Goal: Browse casually: Explore the website without a specific task or goal

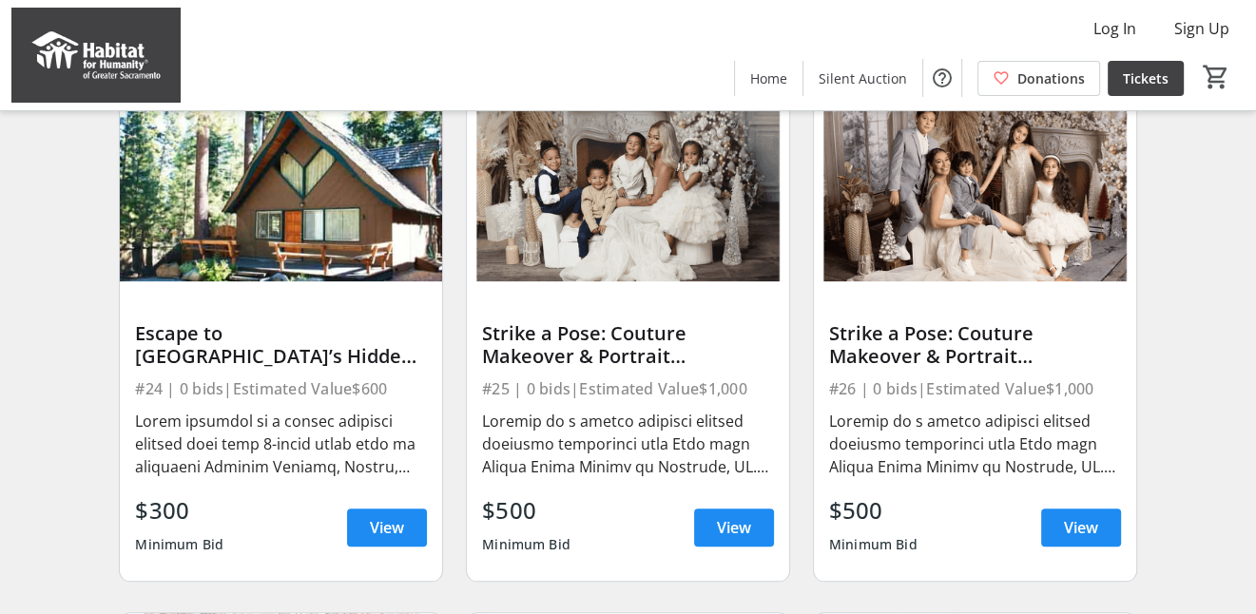
scroll to position [1615, 0]
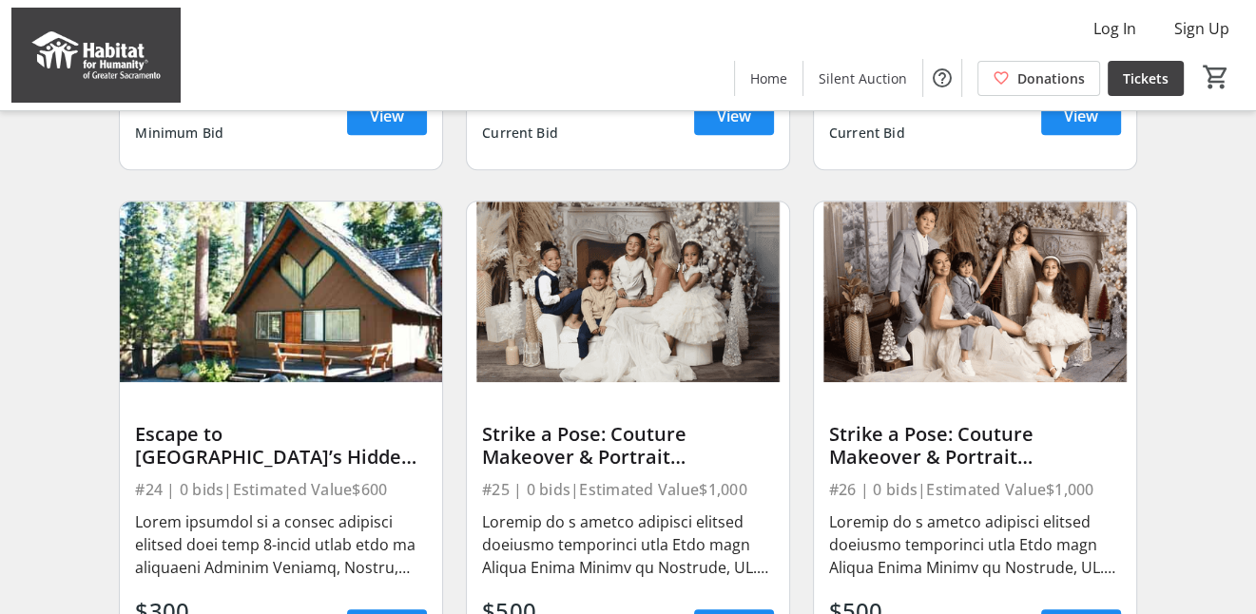
click at [330, 450] on div "Escape to [GEOGRAPHIC_DATA]’s Hidden Gem" at bounding box center [281, 446] width 292 height 46
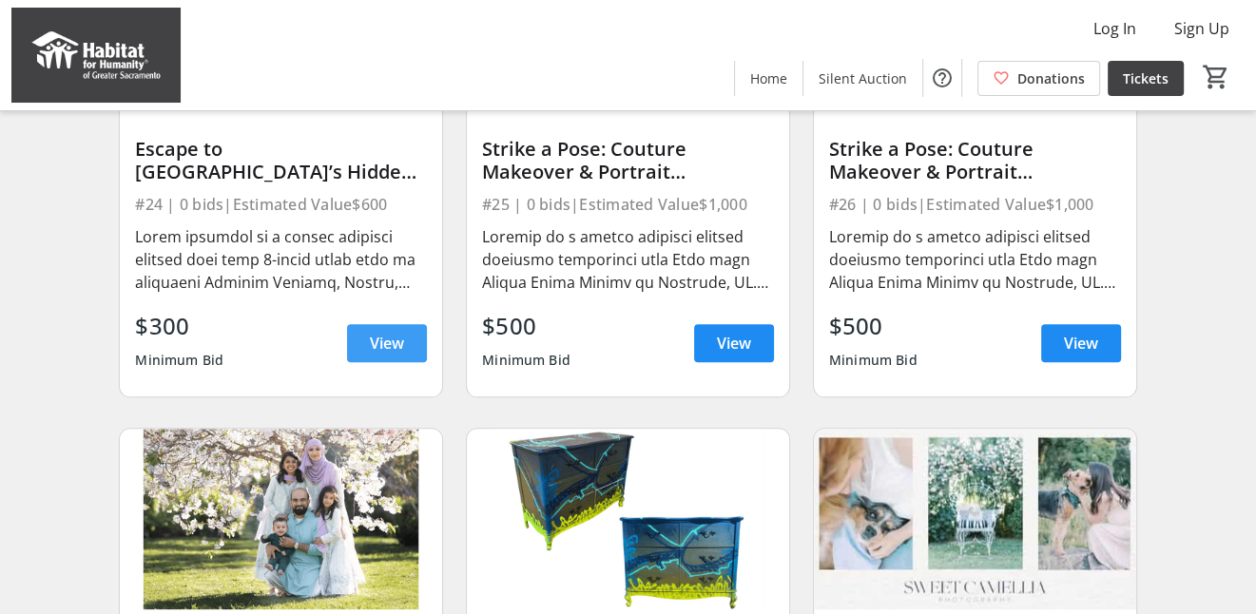
click at [370, 354] on span "View" at bounding box center [387, 343] width 34 height 23
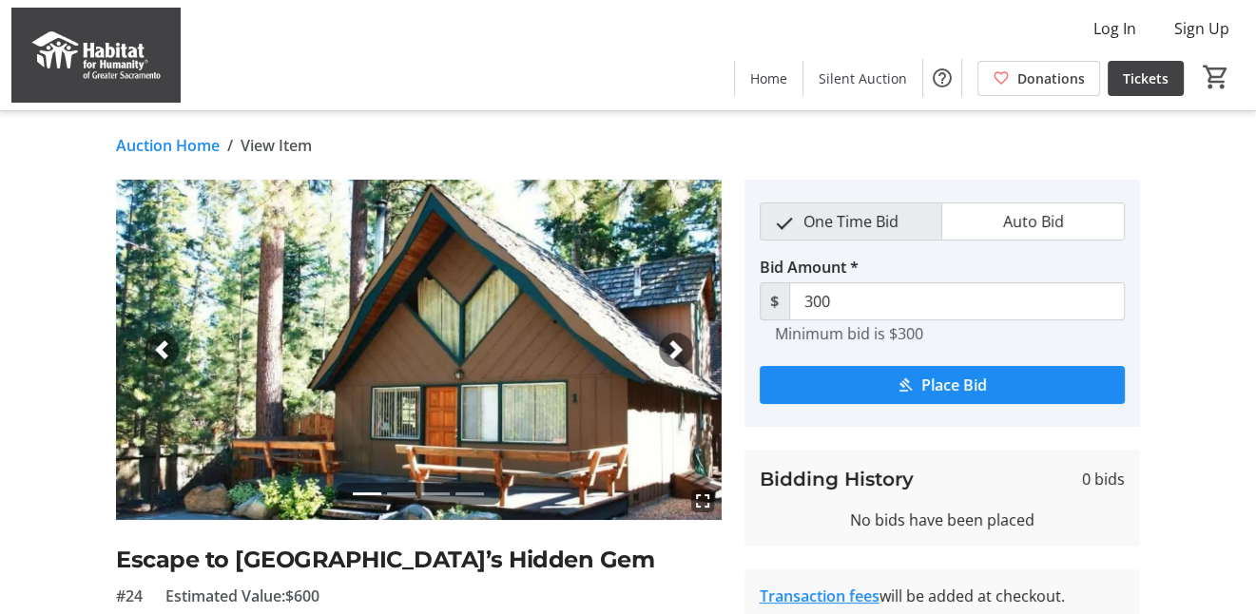
click at [679, 340] on span "button" at bounding box center [675, 349] width 19 height 19
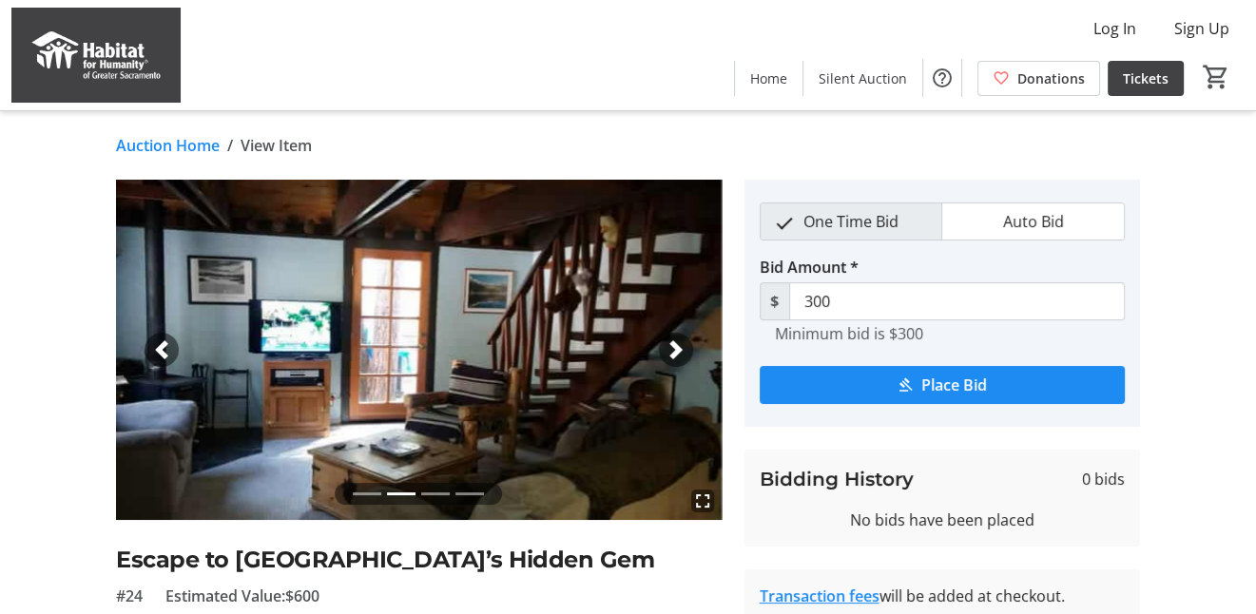
click at [679, 340] on span "button" at bounding box center [675, 349] width 19 height 19
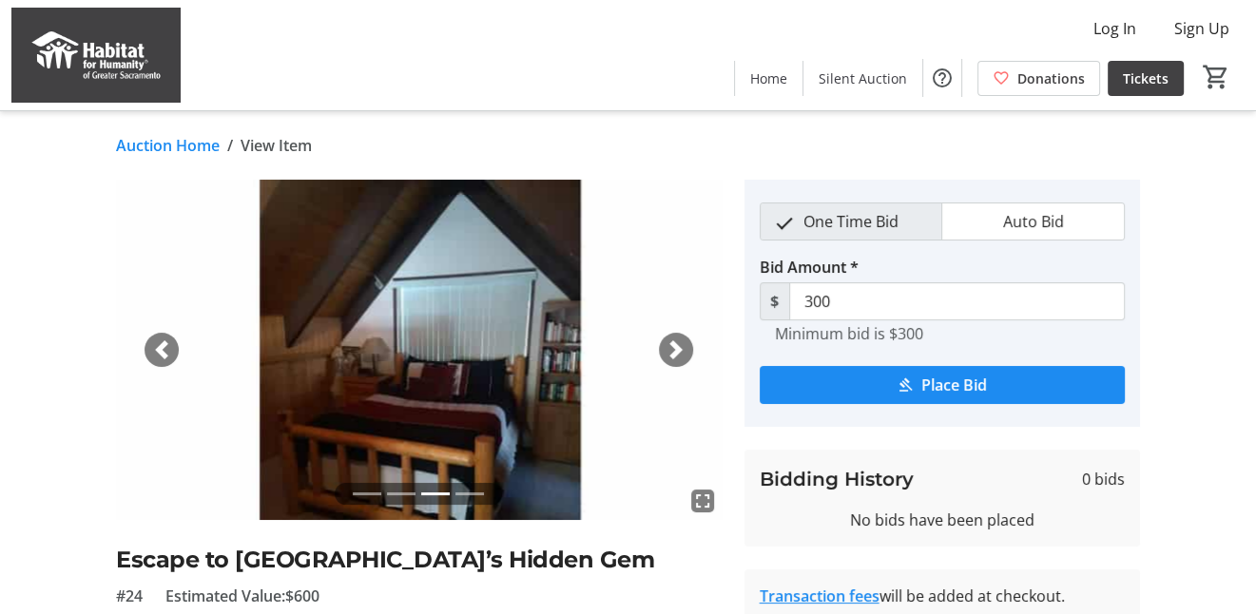
click at [679, 340] on span "button" at bounding box center [675, 349] width 19 height 19
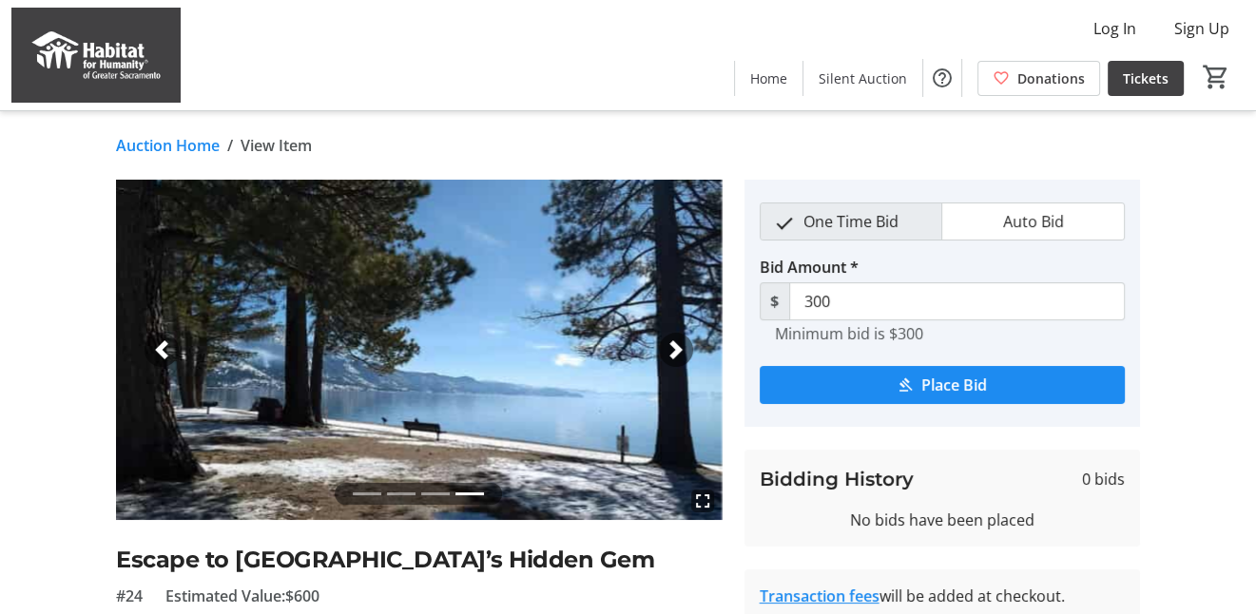
click at [679, 340] on span "button" at bounding box center [675, 349] width 19 height 19
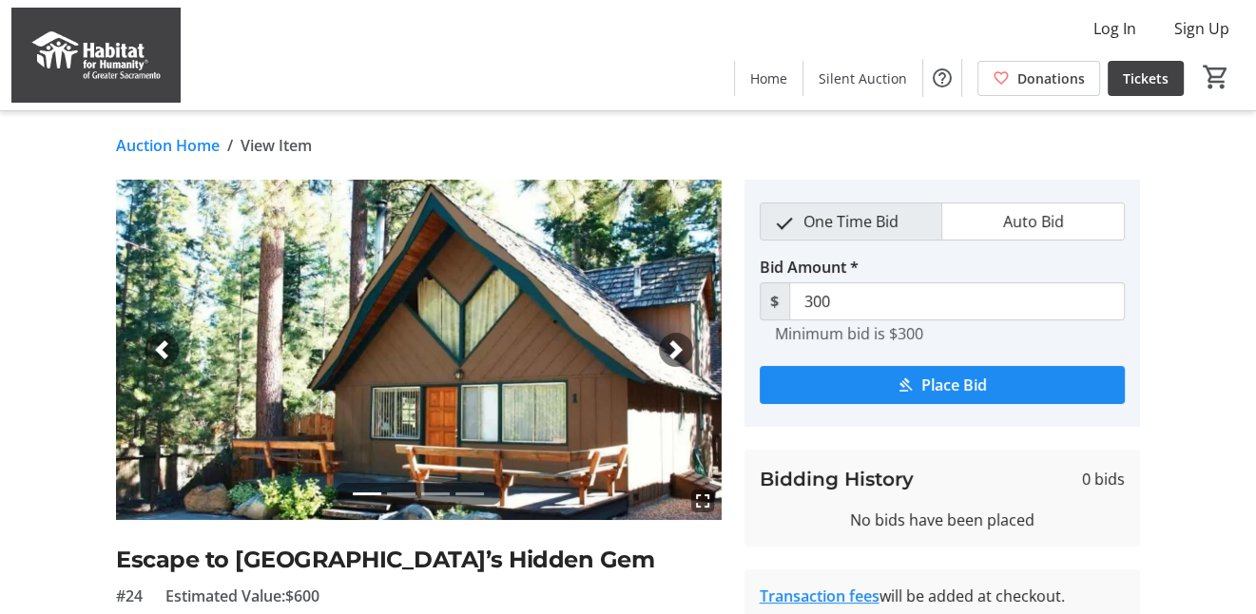
click at [679, 340] on span "button" at bounding box center [675, 349] width 19 height 19
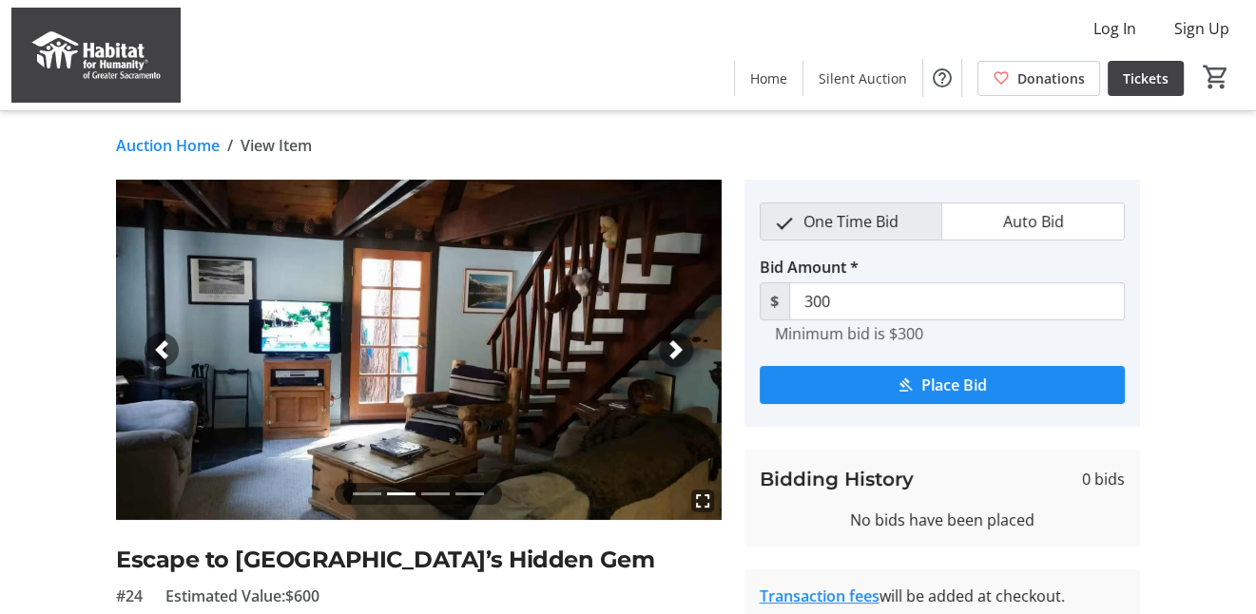
click at [679, 340] on span "button" at bounding box center [675, 349] width 19 height 19
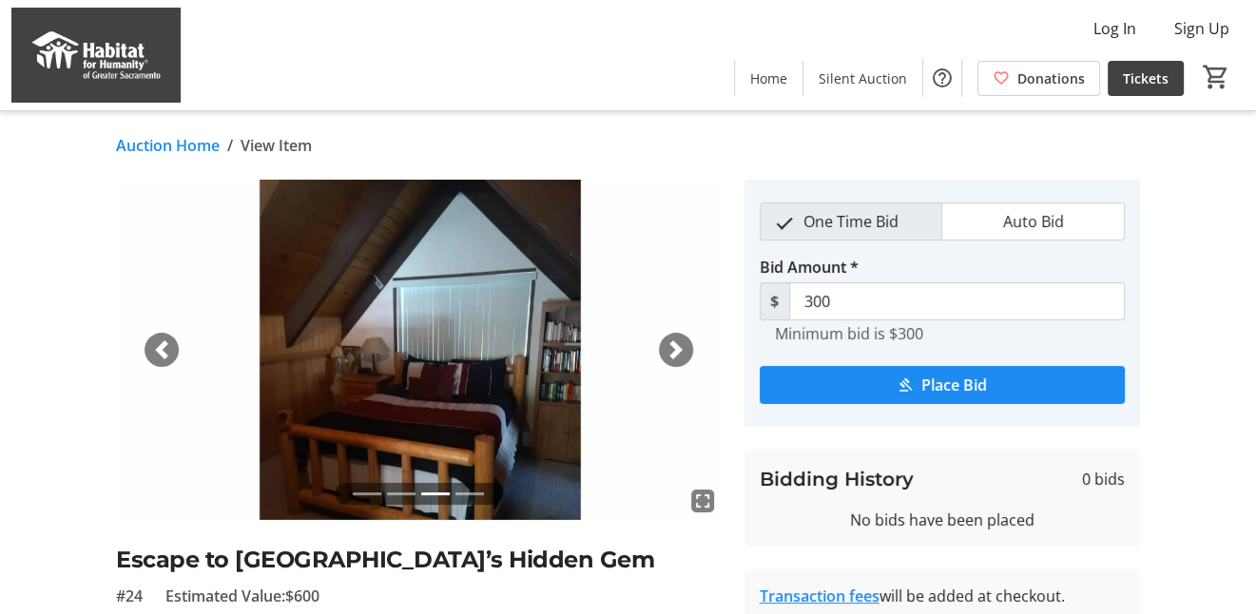
click at [679, 340] on span "button" at bounding box center [675, 349] width 19 height 19
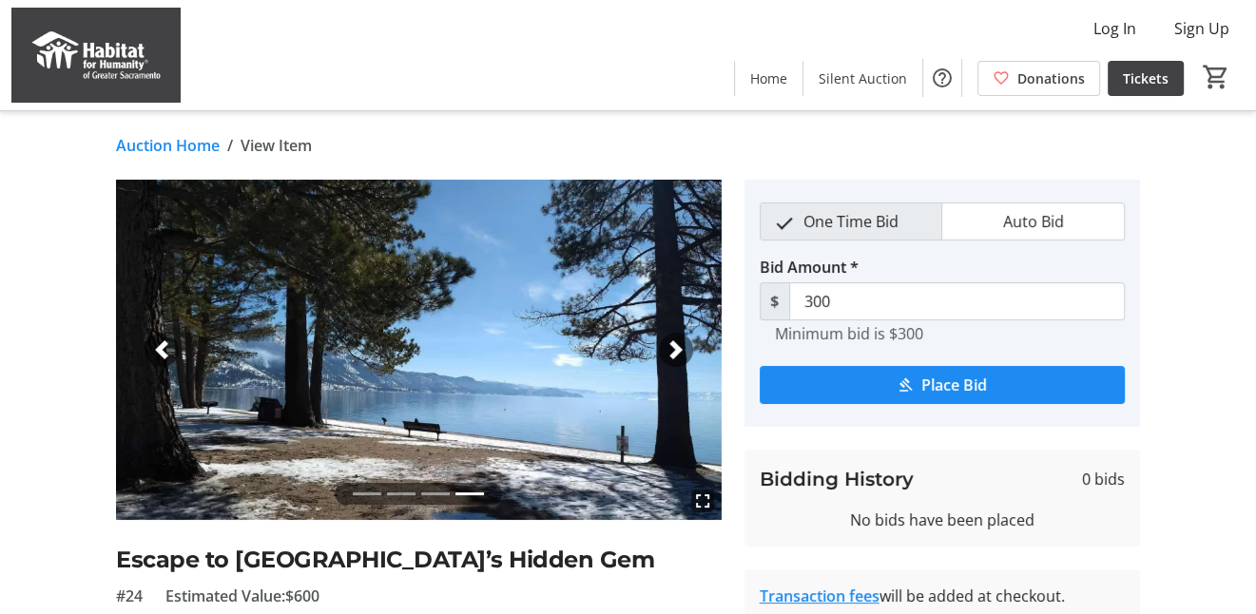
click at [679, 340] on span "button" at bounding box center [675, 349] width 19 height 19
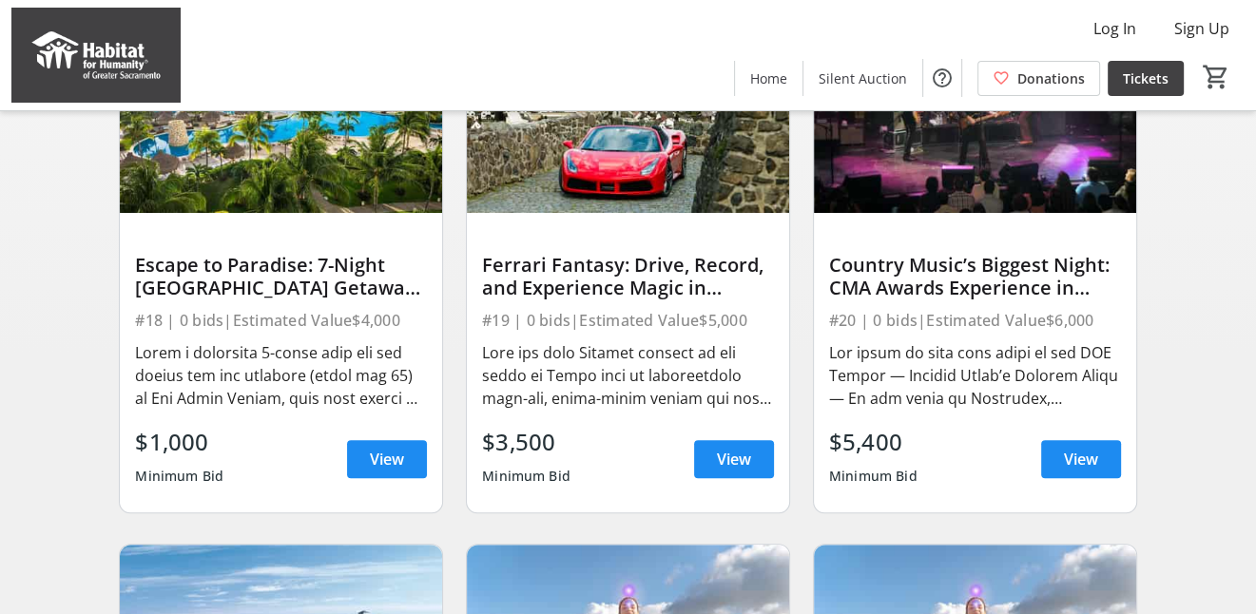
scroll to position [665, 0]
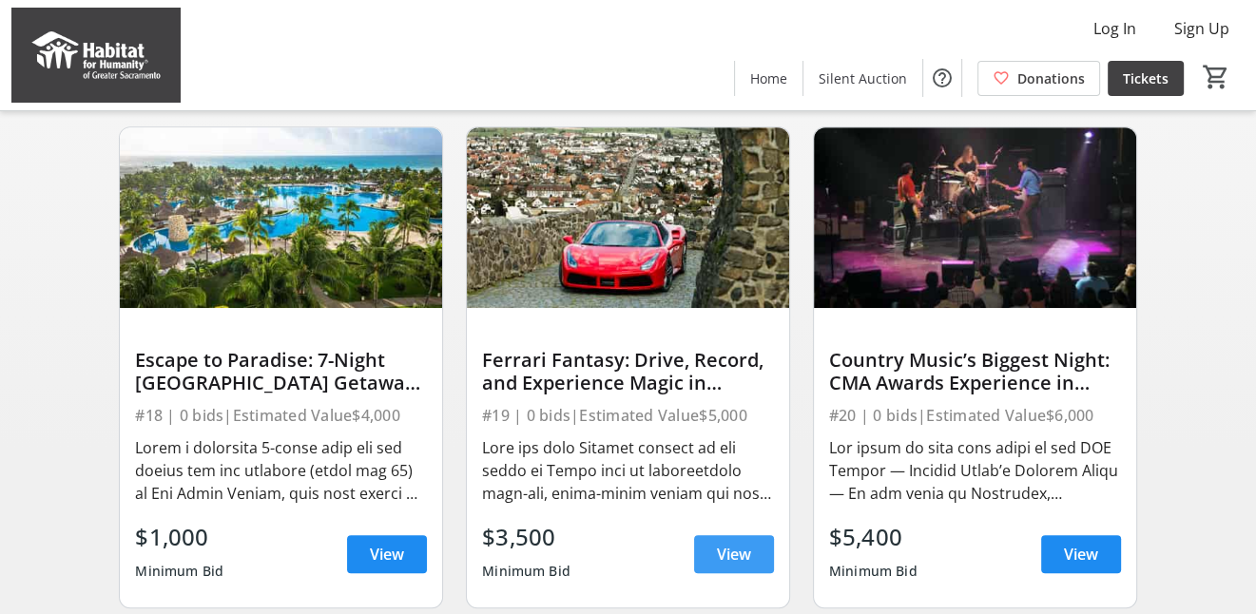
click at [718, 566] on span "View" at bounding box center [734, 554] width 34 height 23
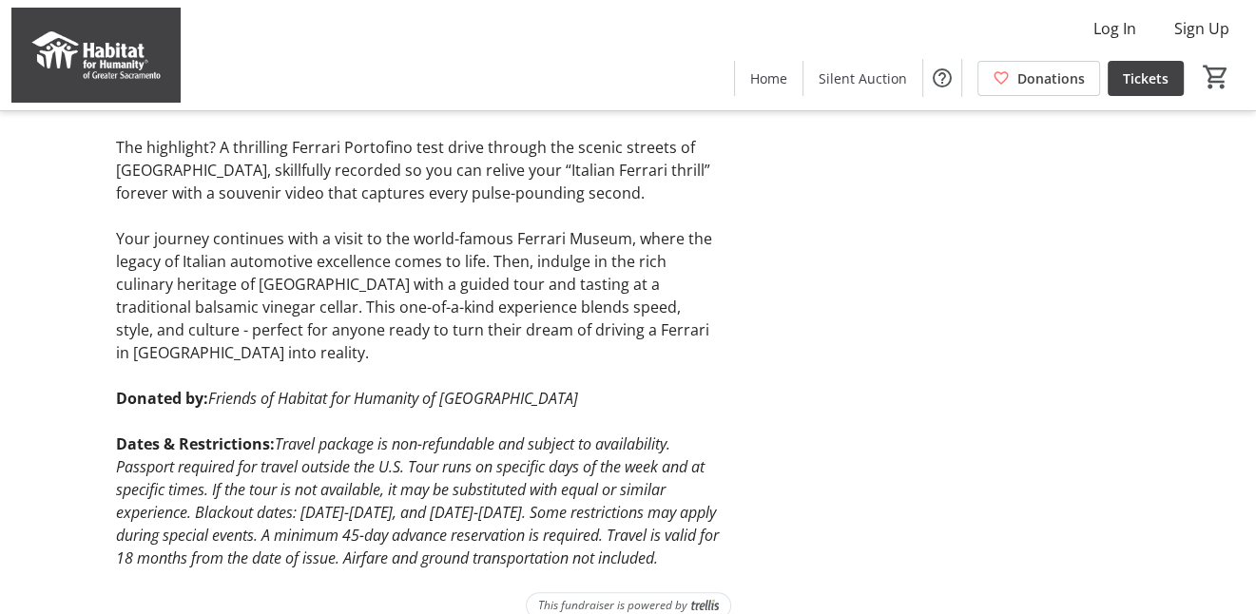
scroll to position [698, 0]
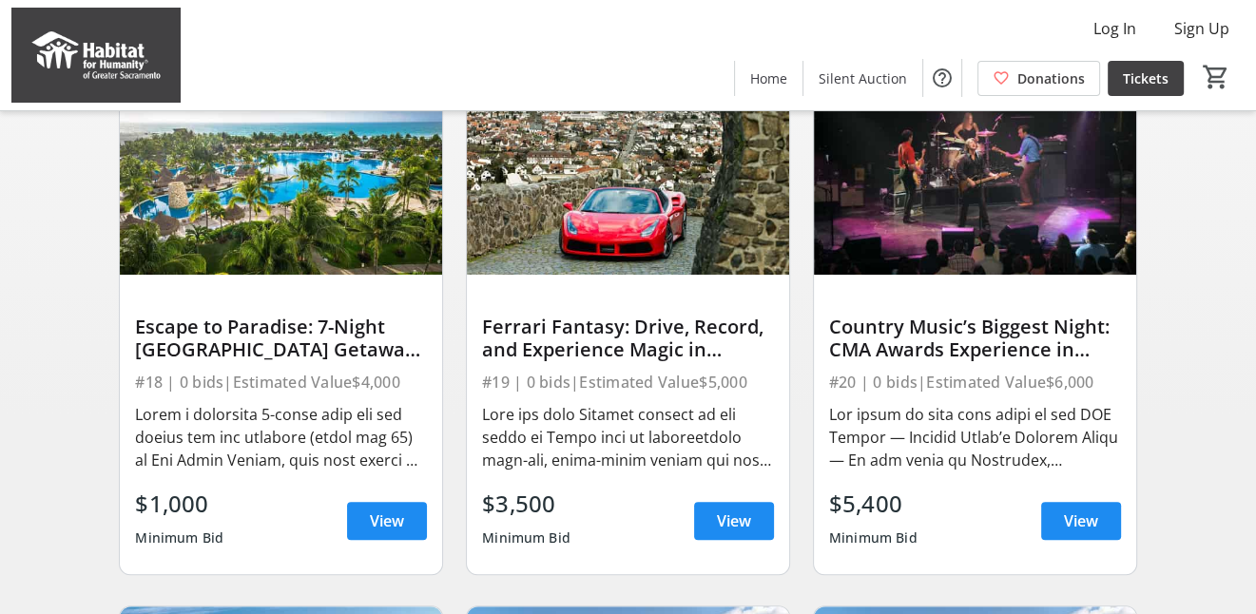
scroll to position [665, 0]
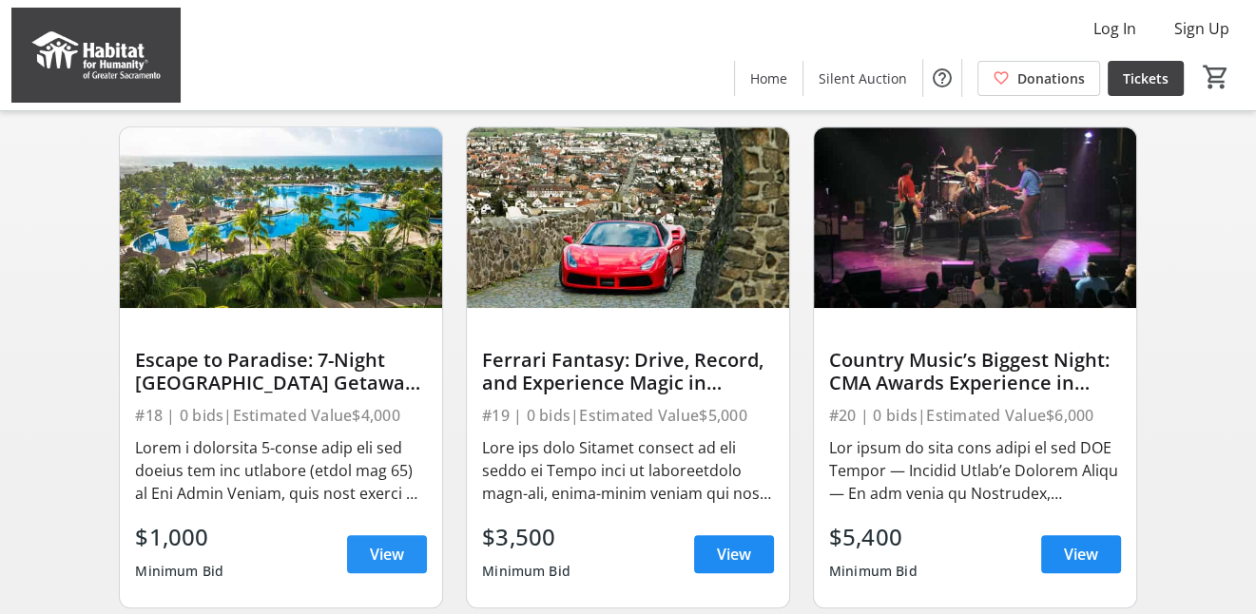
click at [404, 564] on span at bounding box center [387, 554] width 80 height 46
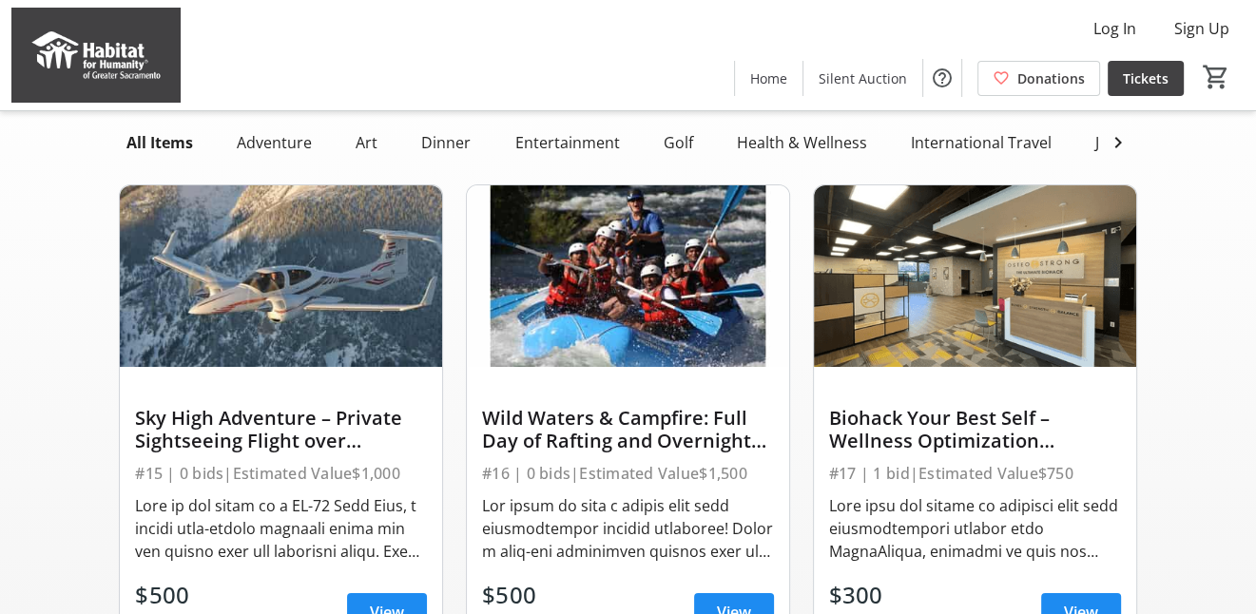
scroll to position [189, 0]
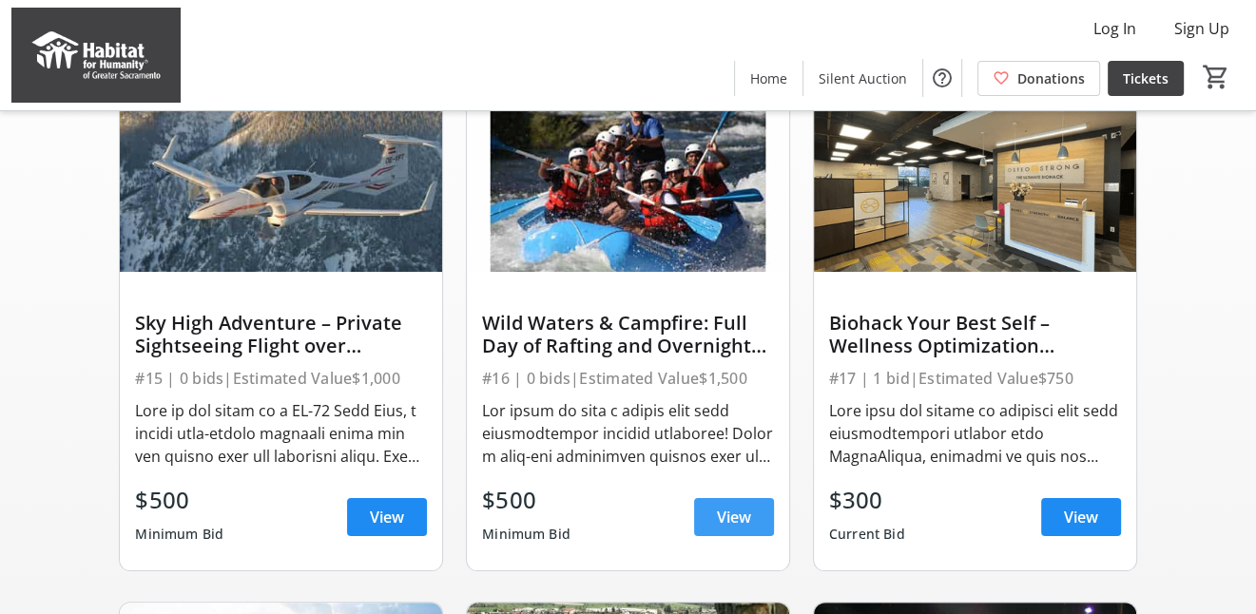
click at [744, 529] on span "View" at bounding box center [734, 517] width 34 height 23
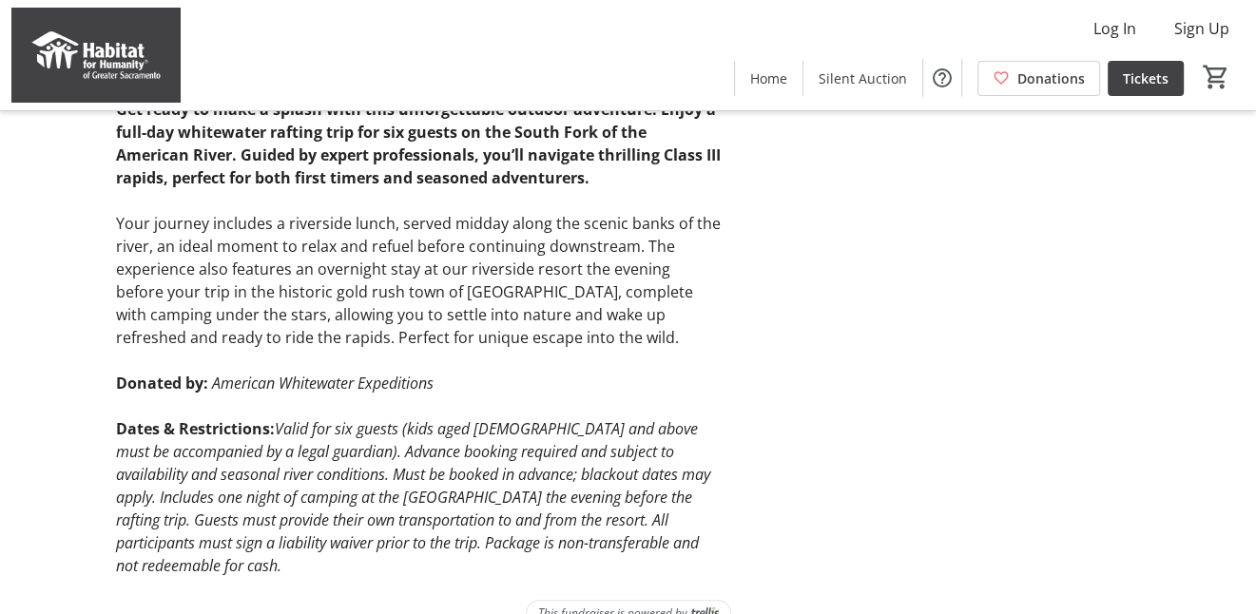
scroll to position [607, 0]
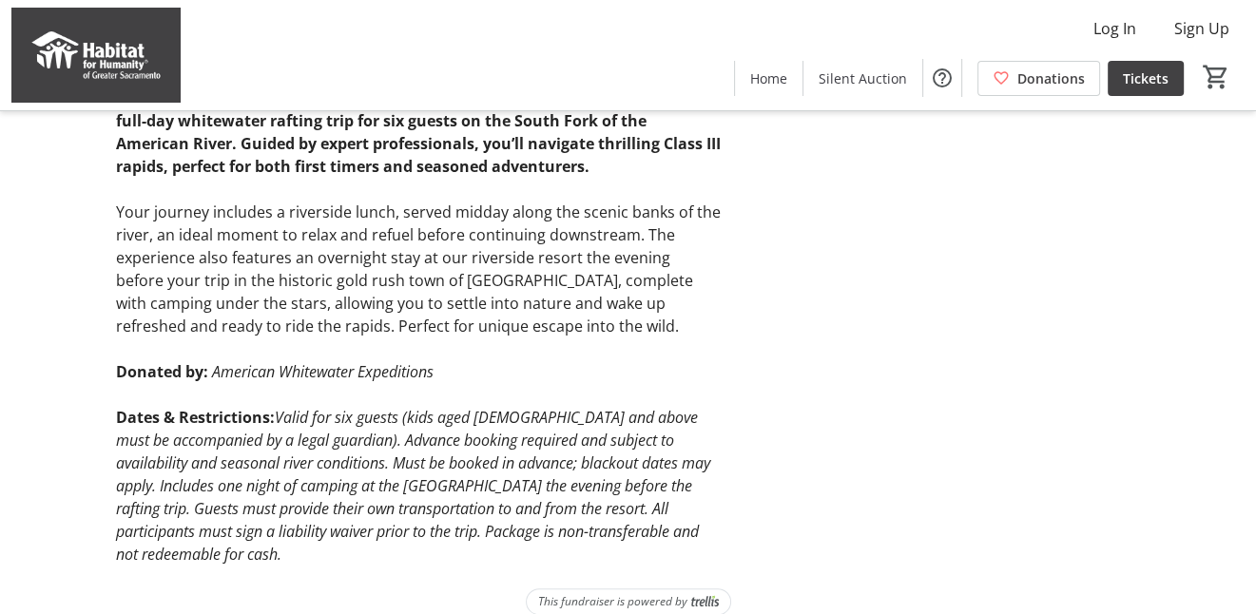
scroll to position [189, 0]
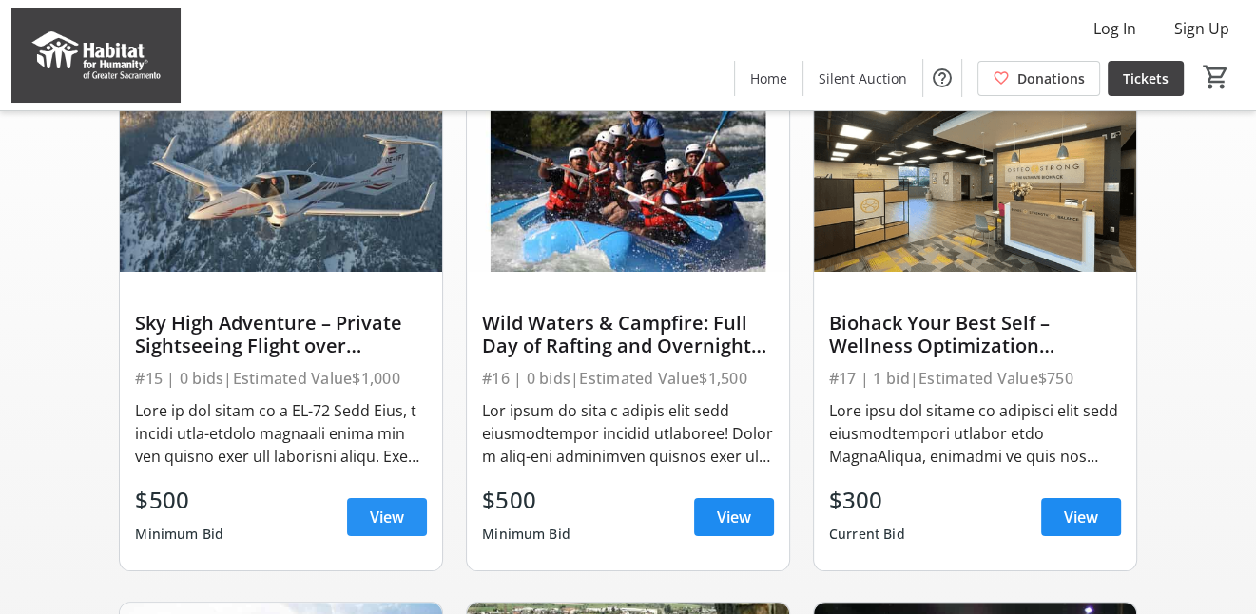
click at [375, 518] on span at bounding box center [387, 517] width 80 height 46
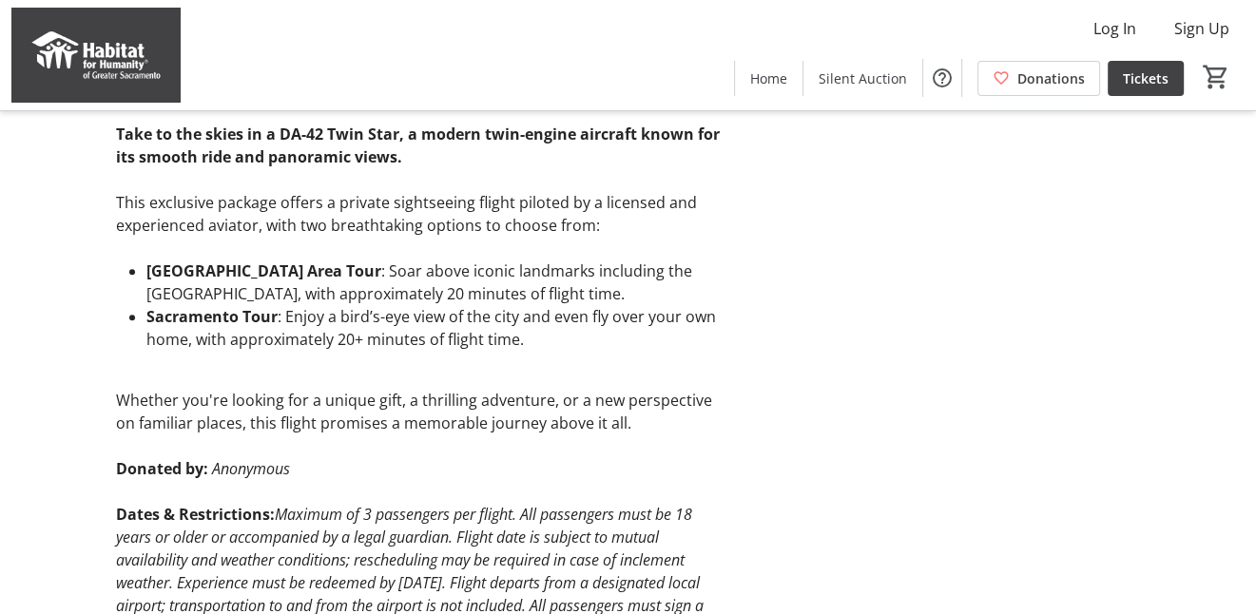
scroll to position [666, 0]
